Goal: Check status: Check status

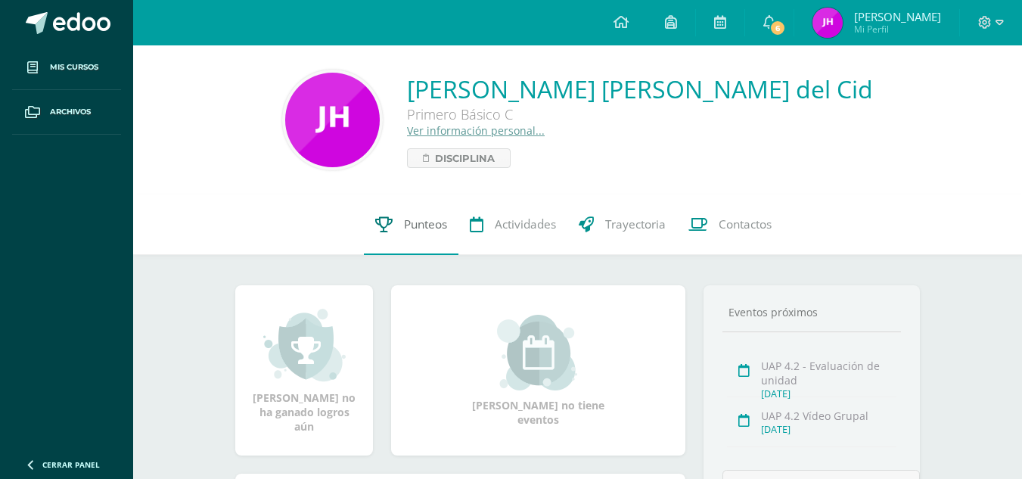
click at [433, 203] on link "Punteos" at bounding box center [411, 224] width 95 height 61
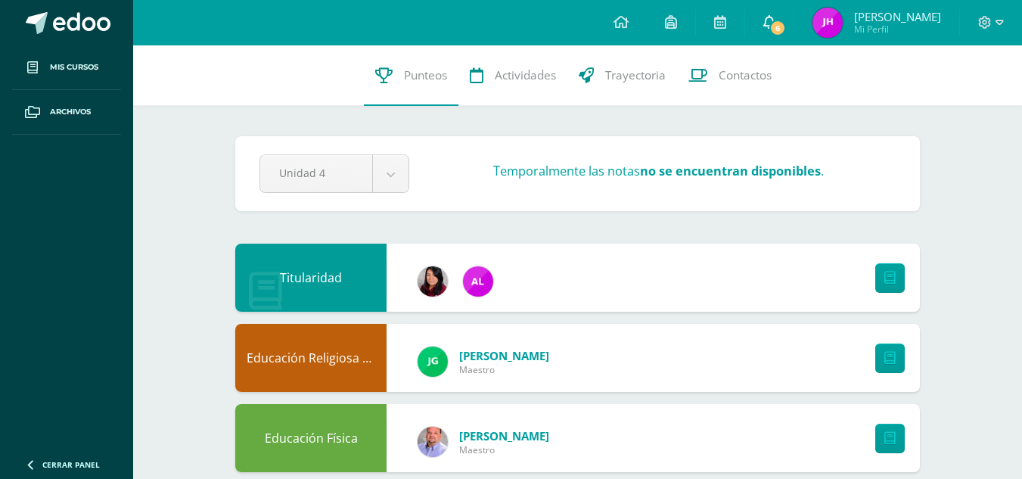
click at [794, 36] on link "6" at bounding box center [769, 22] width 48 height 45
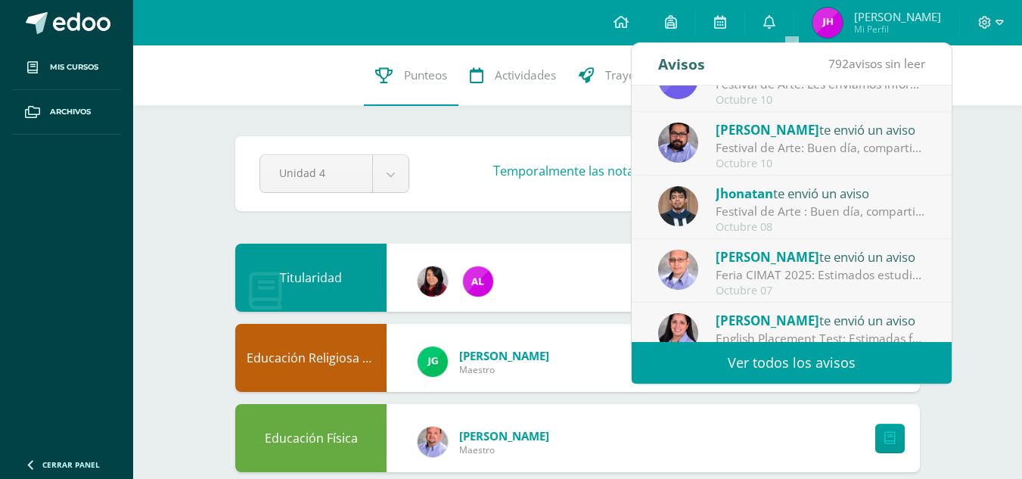
scroll to position [110, 0]
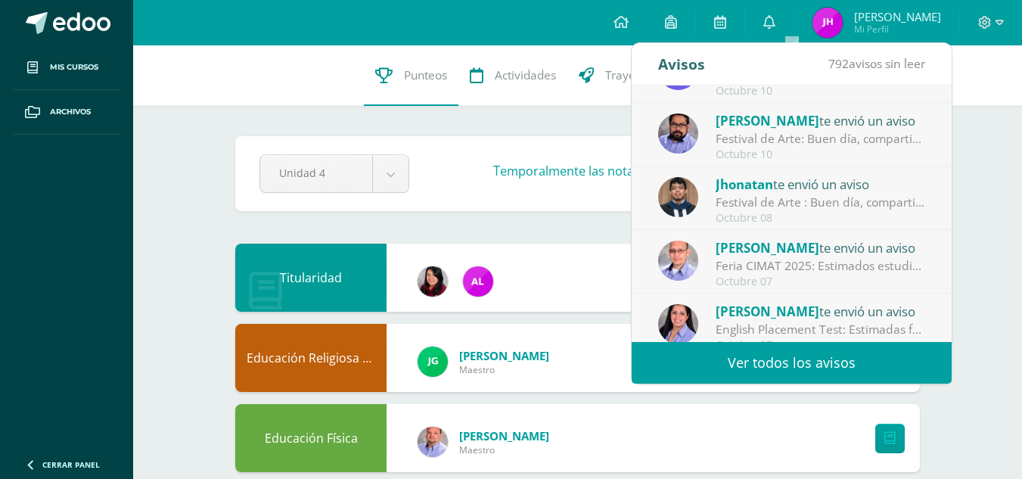
click at [822, 276] on div "Octubre 07" at bounding box center [821, 281] width 210 height 13
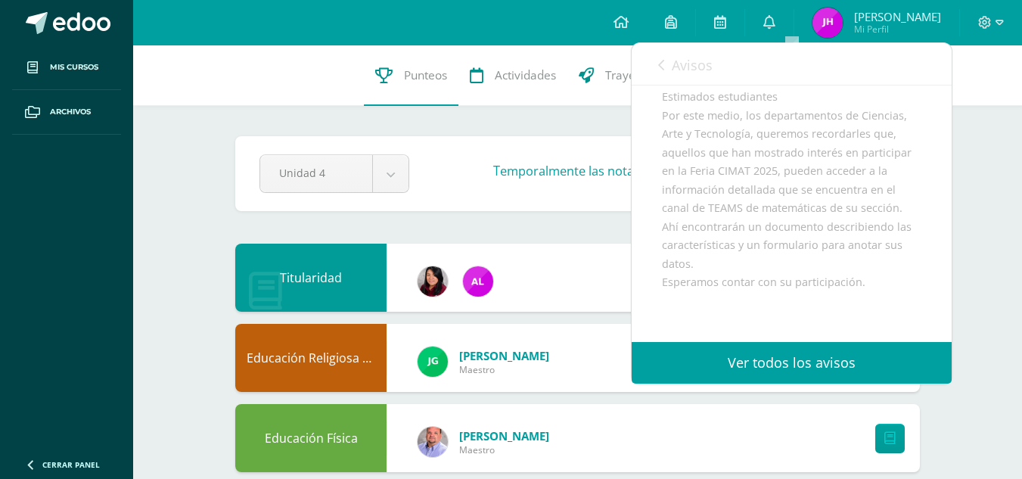
scroll to position [122, 0]
click at [673, 63] on span "Avisos" at bounding box center [692, 65] width 41 height 18
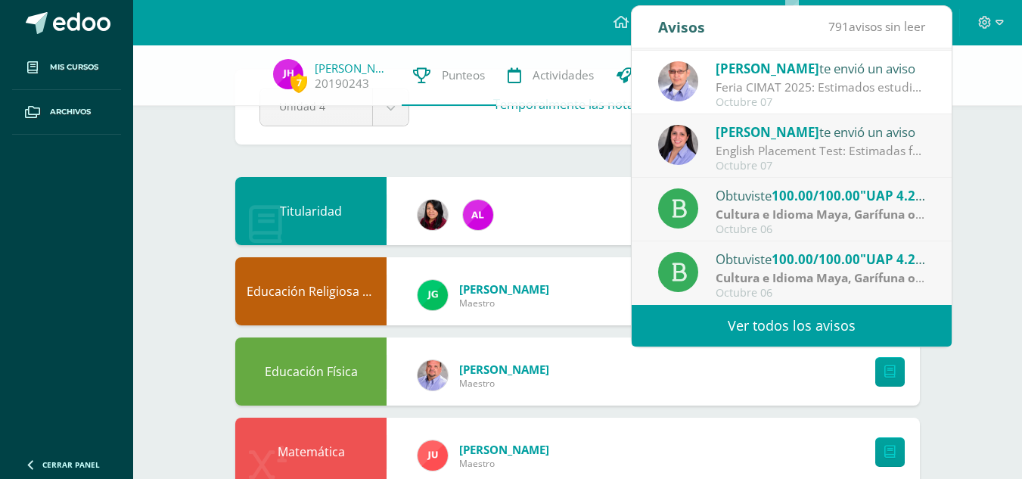
scroll to position [66, 0]
